Goal: Find specific page/section: Find specific page/section

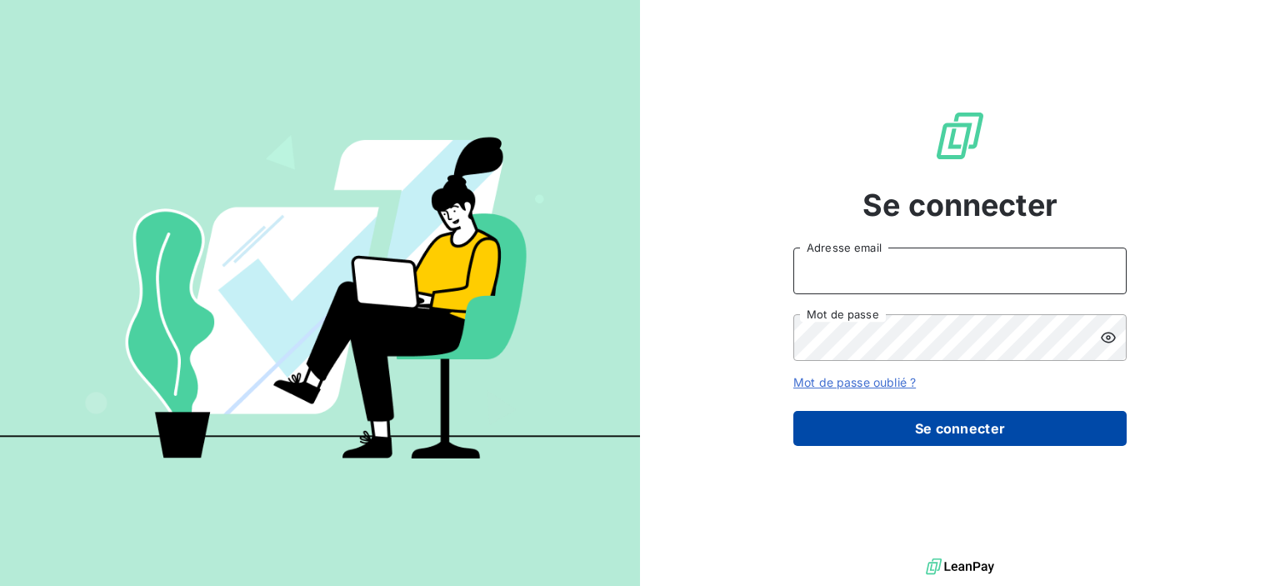
type input "[PERSON_NAME][EMAIL_ADDRESS][DOMAIN_NAME]"
click at [961, 426] on button "Se connecter" at bounding box center [959, 428] width 333 height 35
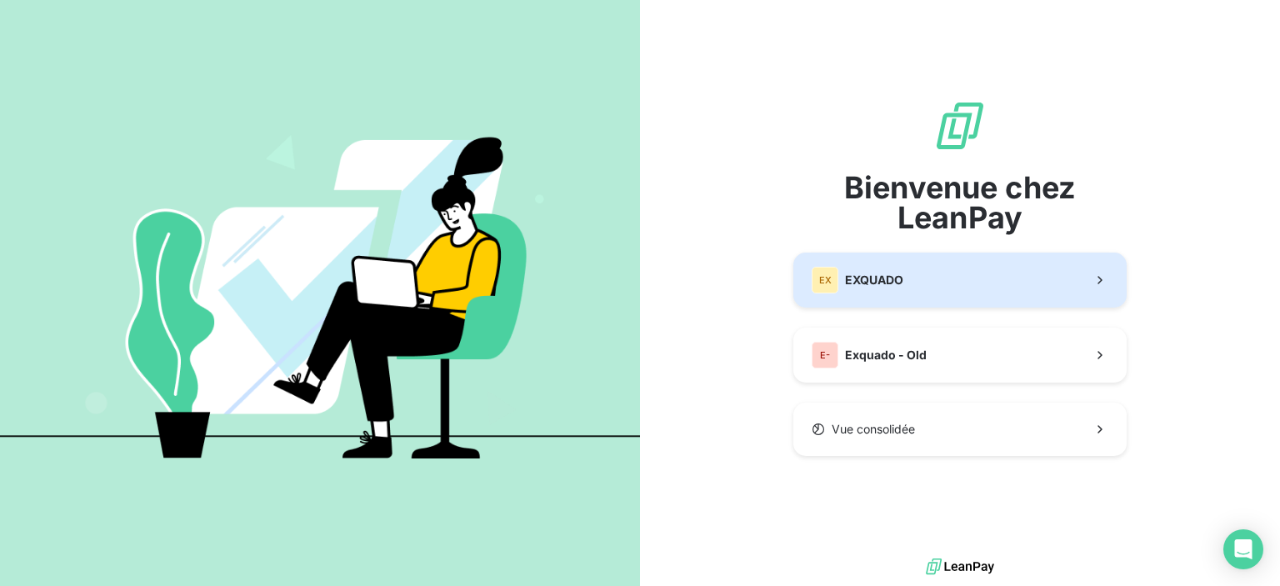
click at [920, 268] on button "EX EXQUADO" at bounding box center [959, 279] width 333 height 55
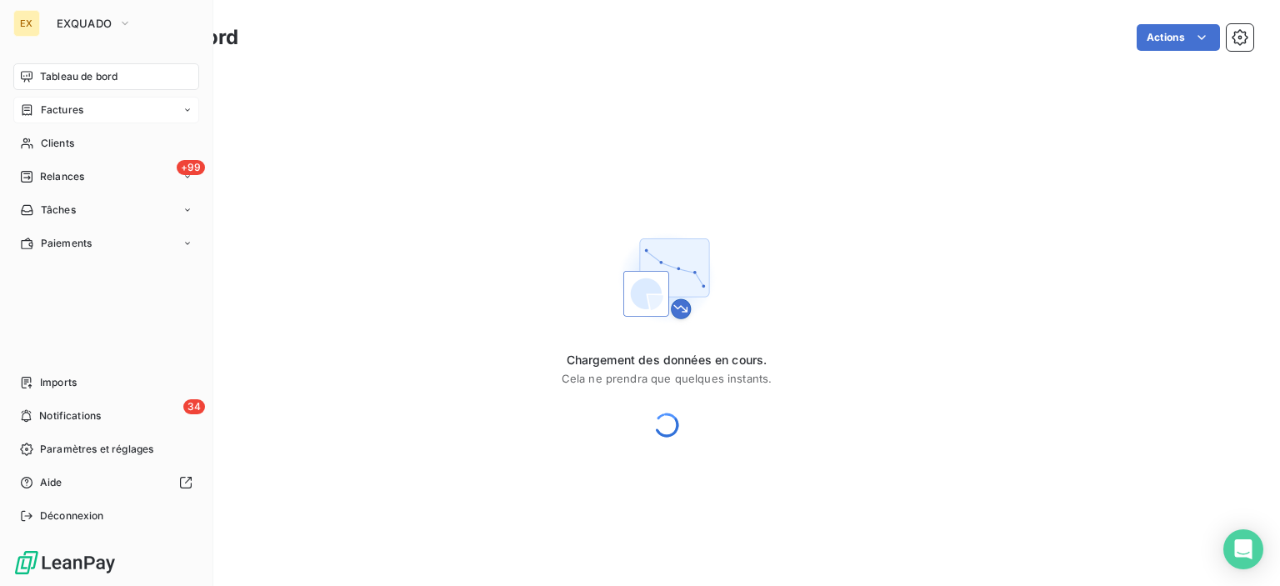
click at [73, 111] on span "Factures" at bounding box center [62, 109] width 42 height 15
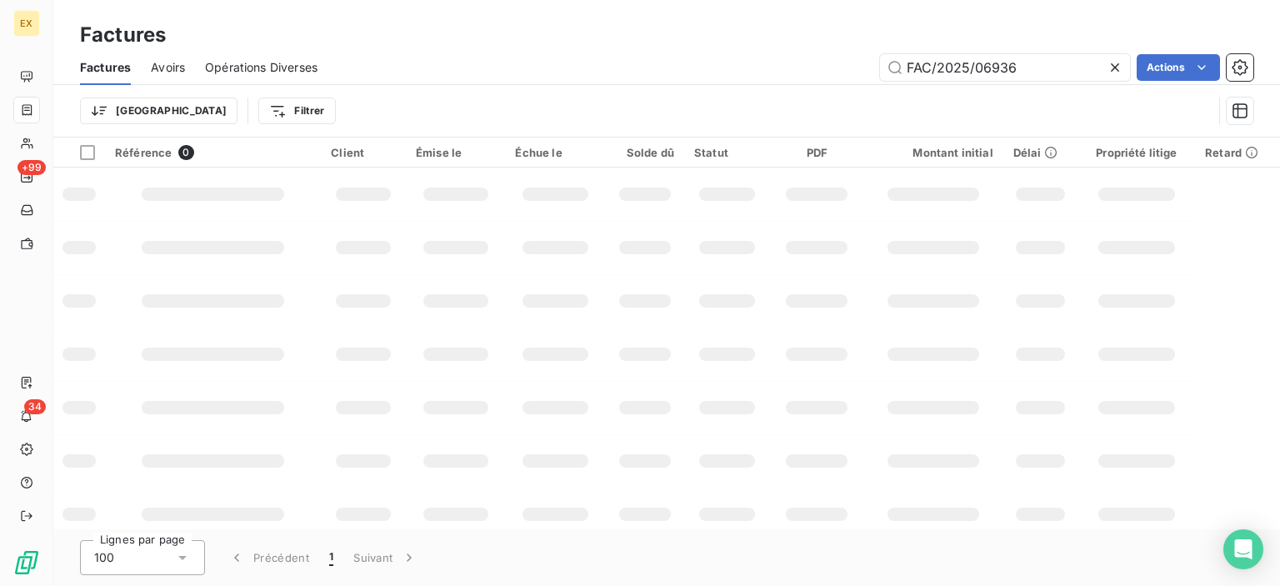
type input "FAC/2025/06936"
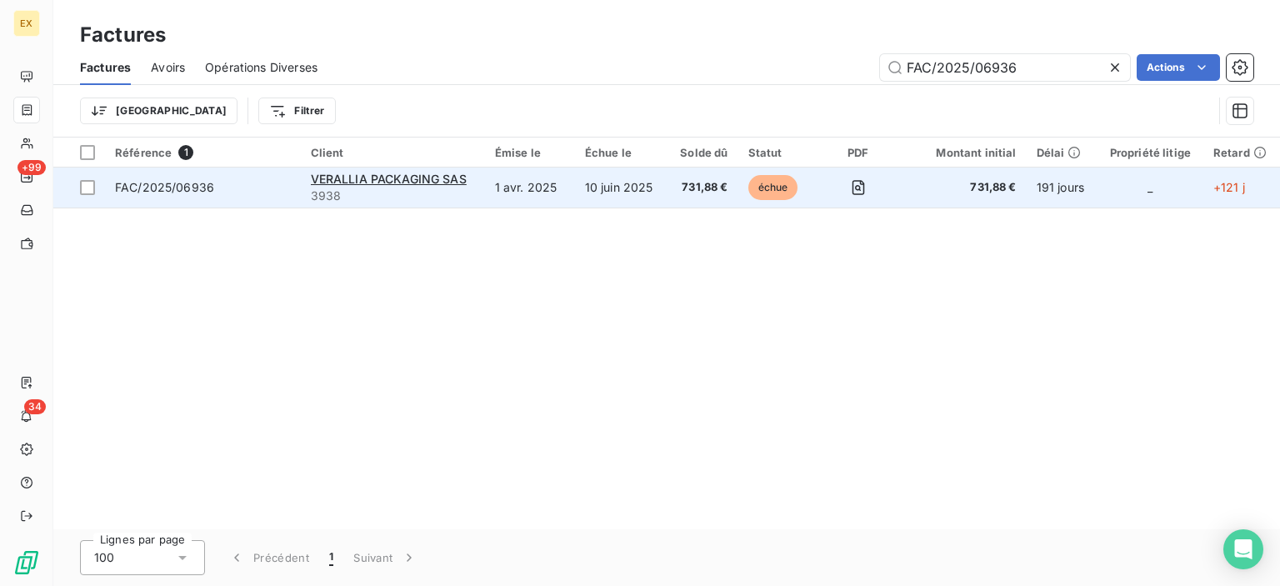
click at [220, 192] on span "FAC/2025/06936" at bounding box center [203, 187] width 176 height 17
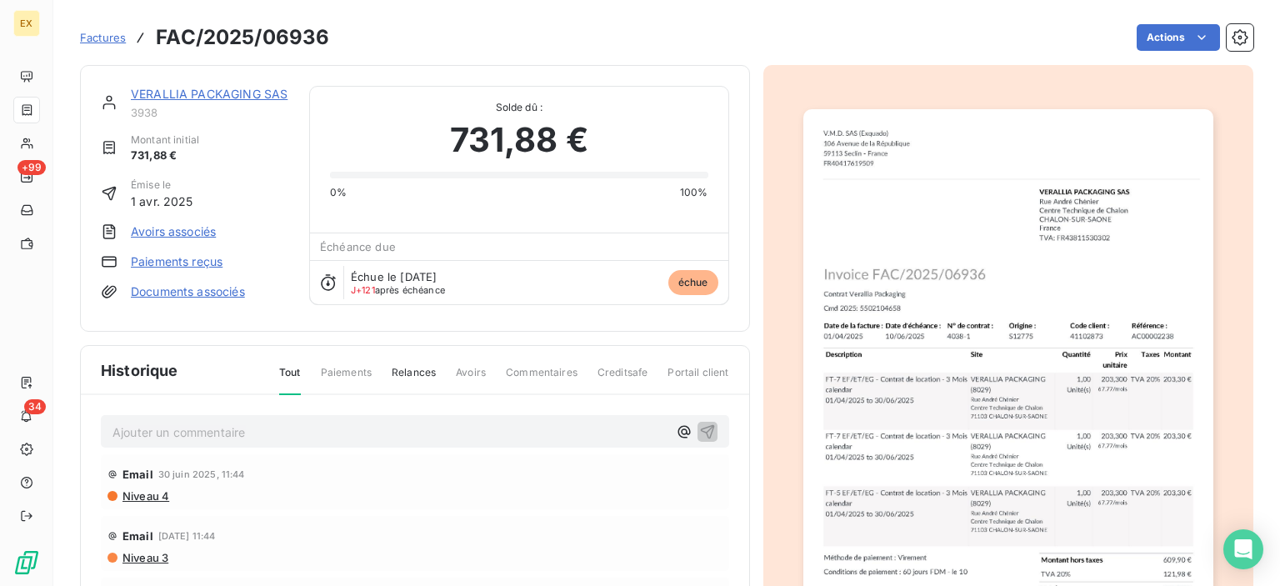
click at [227, 91] on link "VERALLIA PACKAGING SAS" at bounding box center [209, 94] width 157 height 14
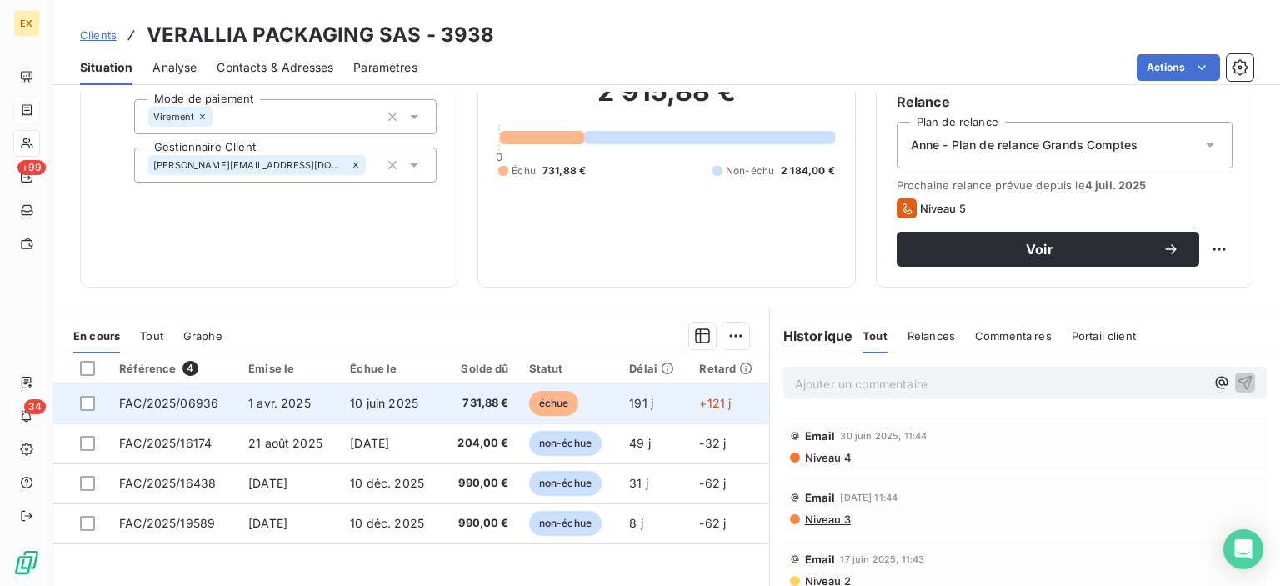
scroll to position [167, 0]
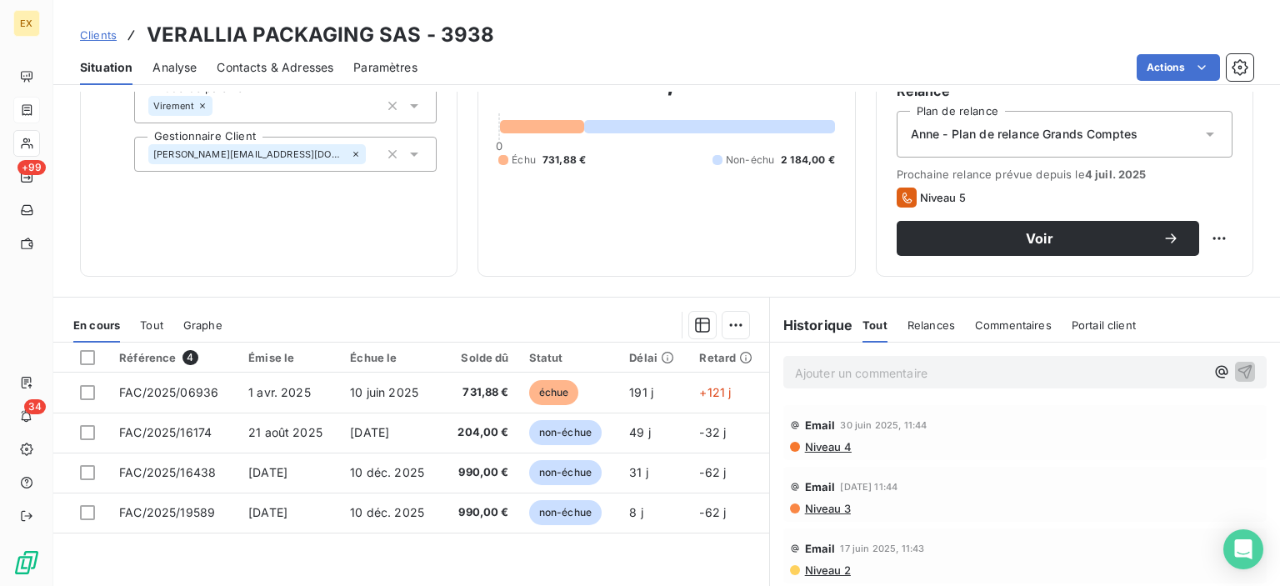
click at [901, 376] on p "Ajouter un commentaire ﻿" at bounding box center [1000, 372] width 410 height 21
